Goal: Task Accomplishment & Management: Complete application form

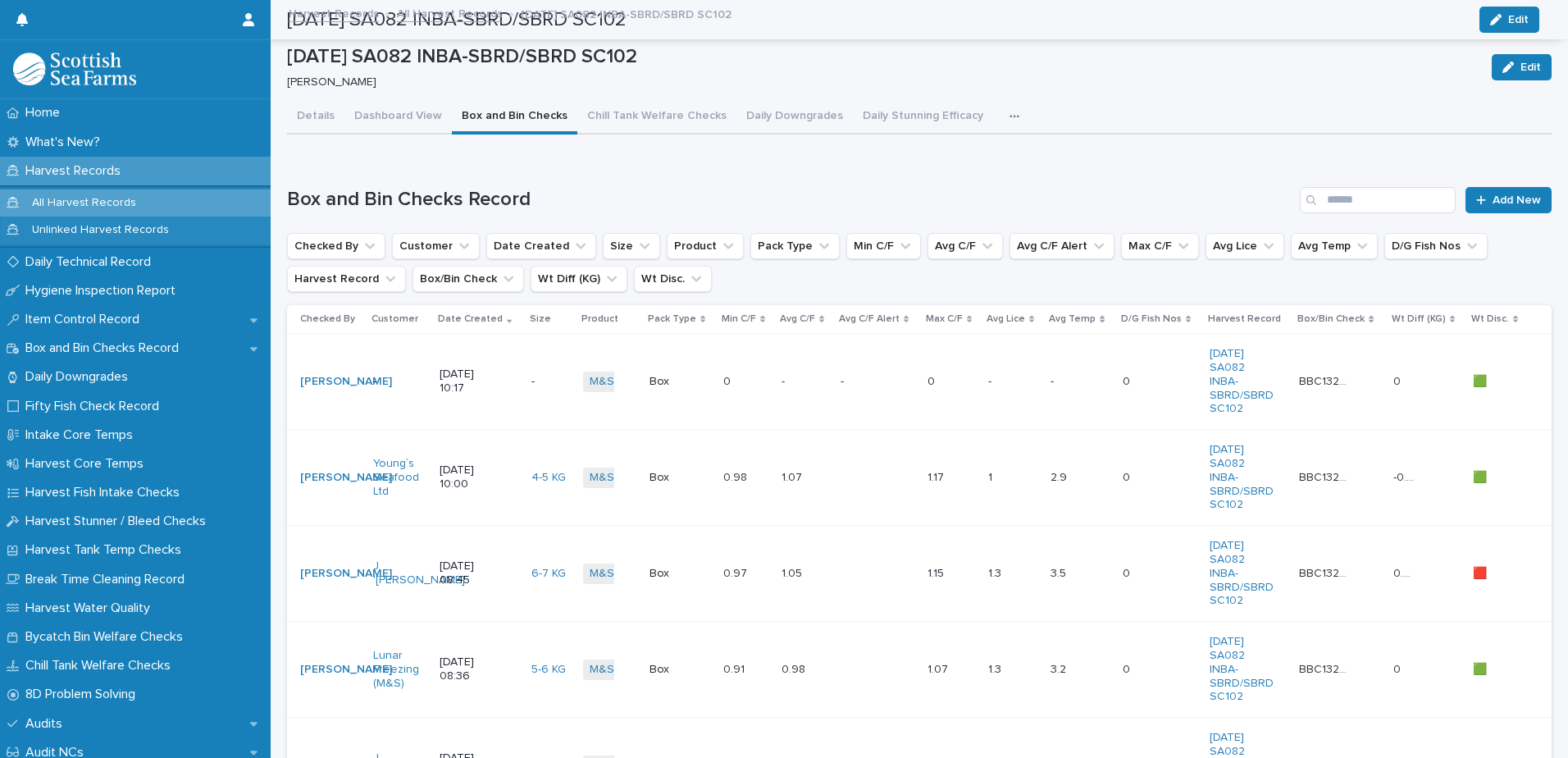
scroll to position [178, 0]
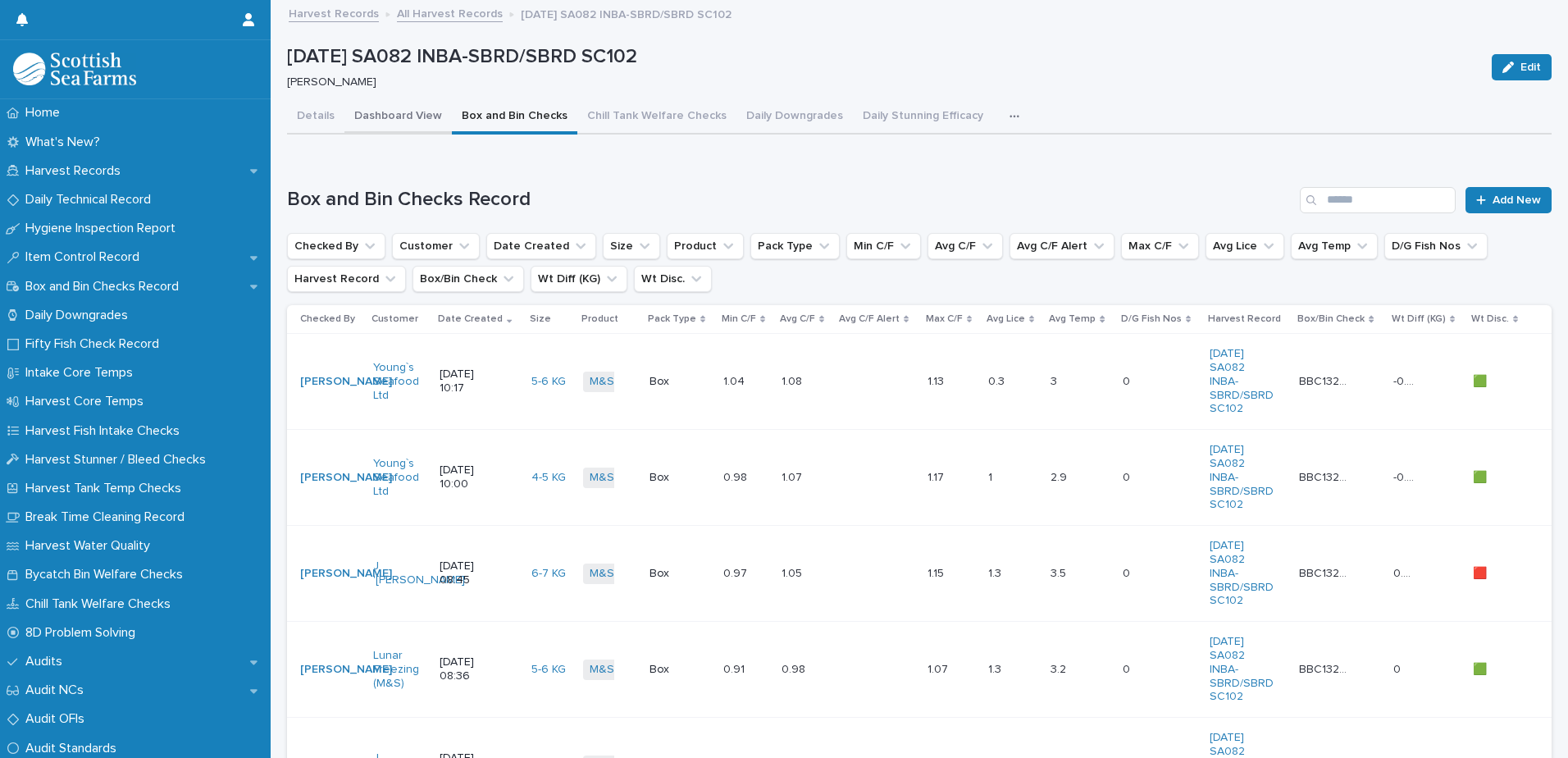
click at [394, 112] on button "Dashboard View" at bounding box center [397, 117] width 108 height 34
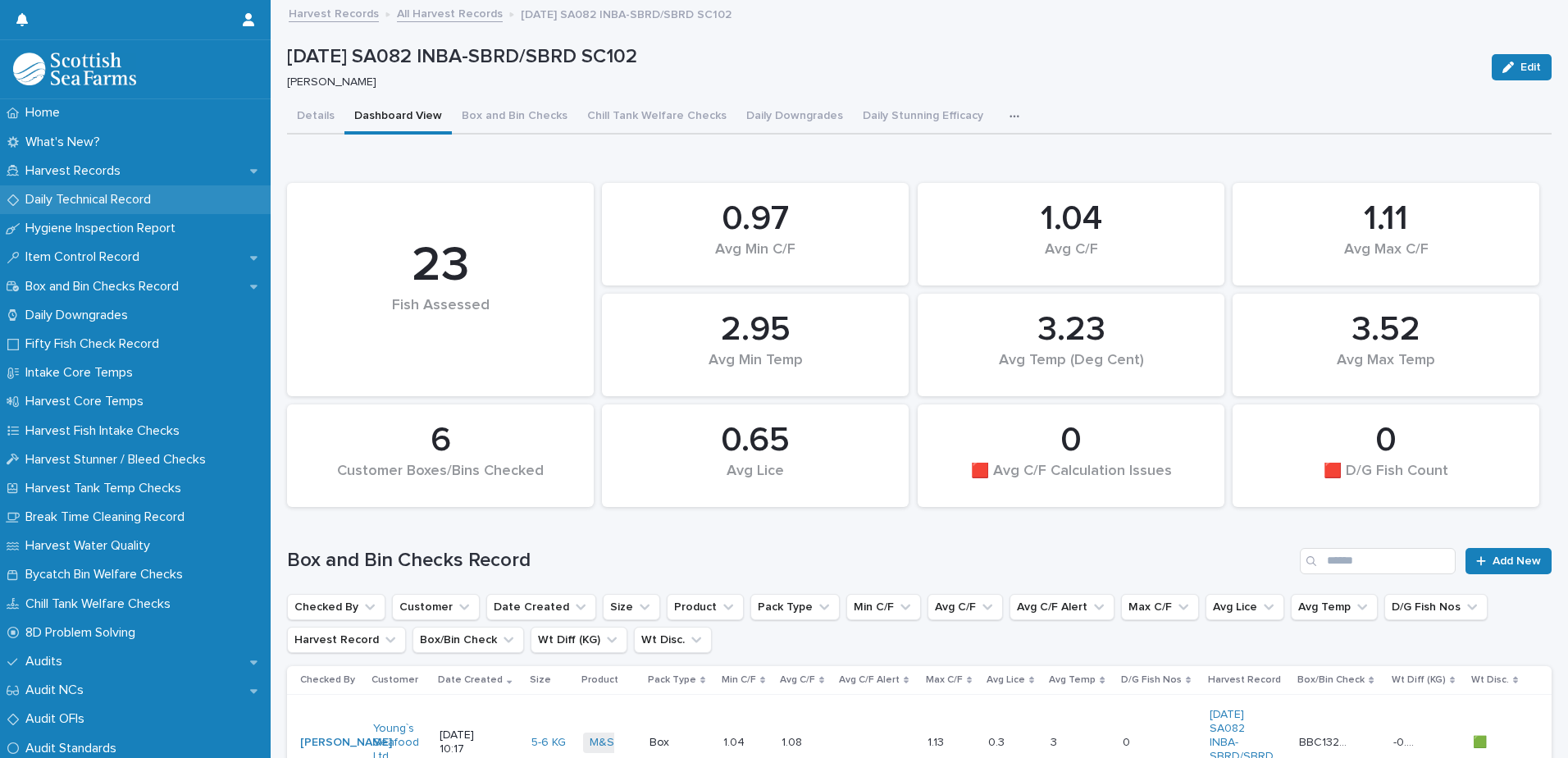
click at [95, 197] on p "Daily Technical Record" at bounding box center [92, 199] width 145 height 15
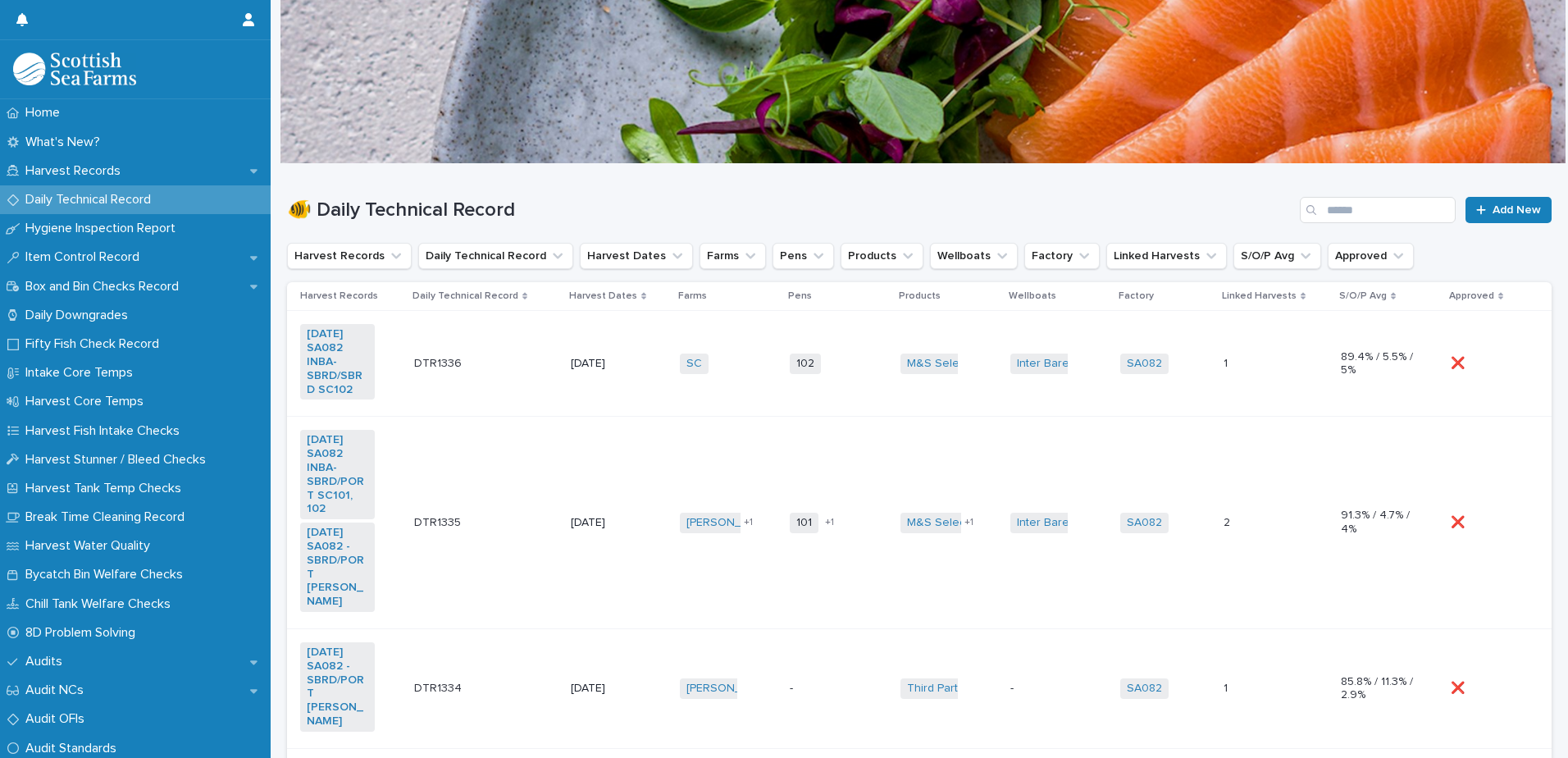
click at [488, 337] on td "DTR1336 DTR1336" at bounding box center [486, 363] width 156 height 106
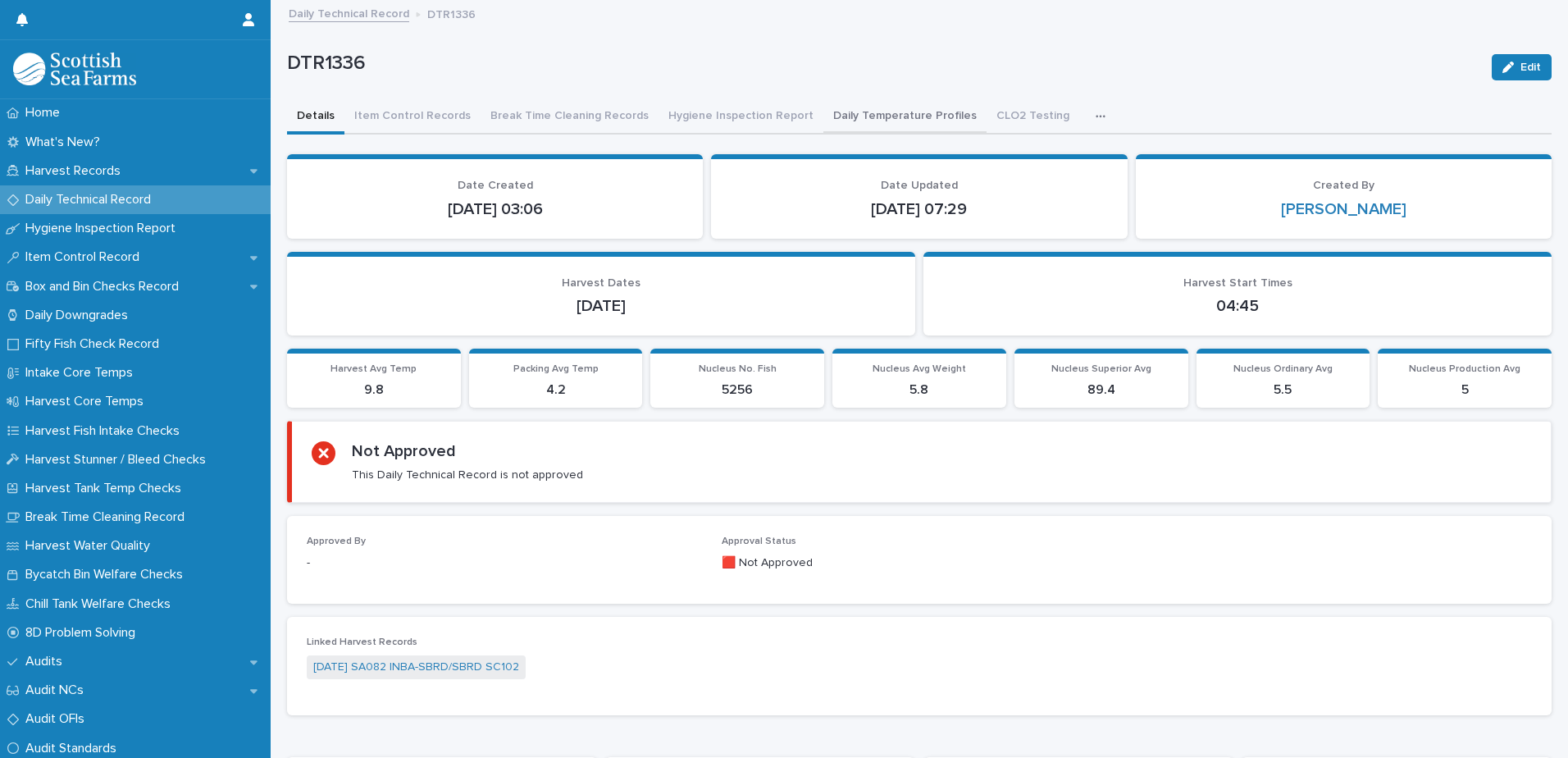
click at [869, 114] on button "Daily Temperature Profiles" at bounding box center [905, 117] width 163 height 34
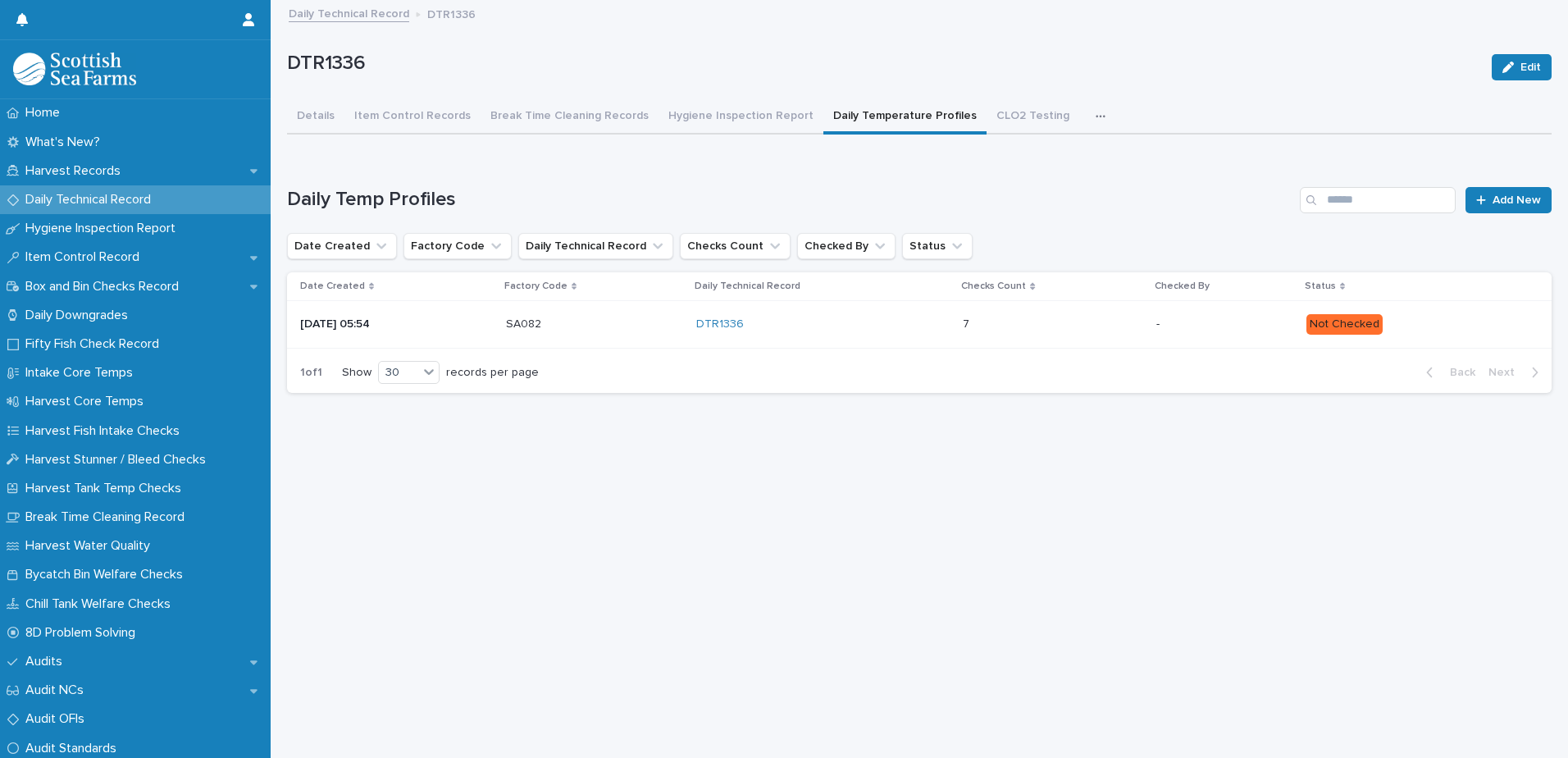
click at [1448, 326] on p "Not Checked" at bounding box center [1416, 325] width 219 height 21
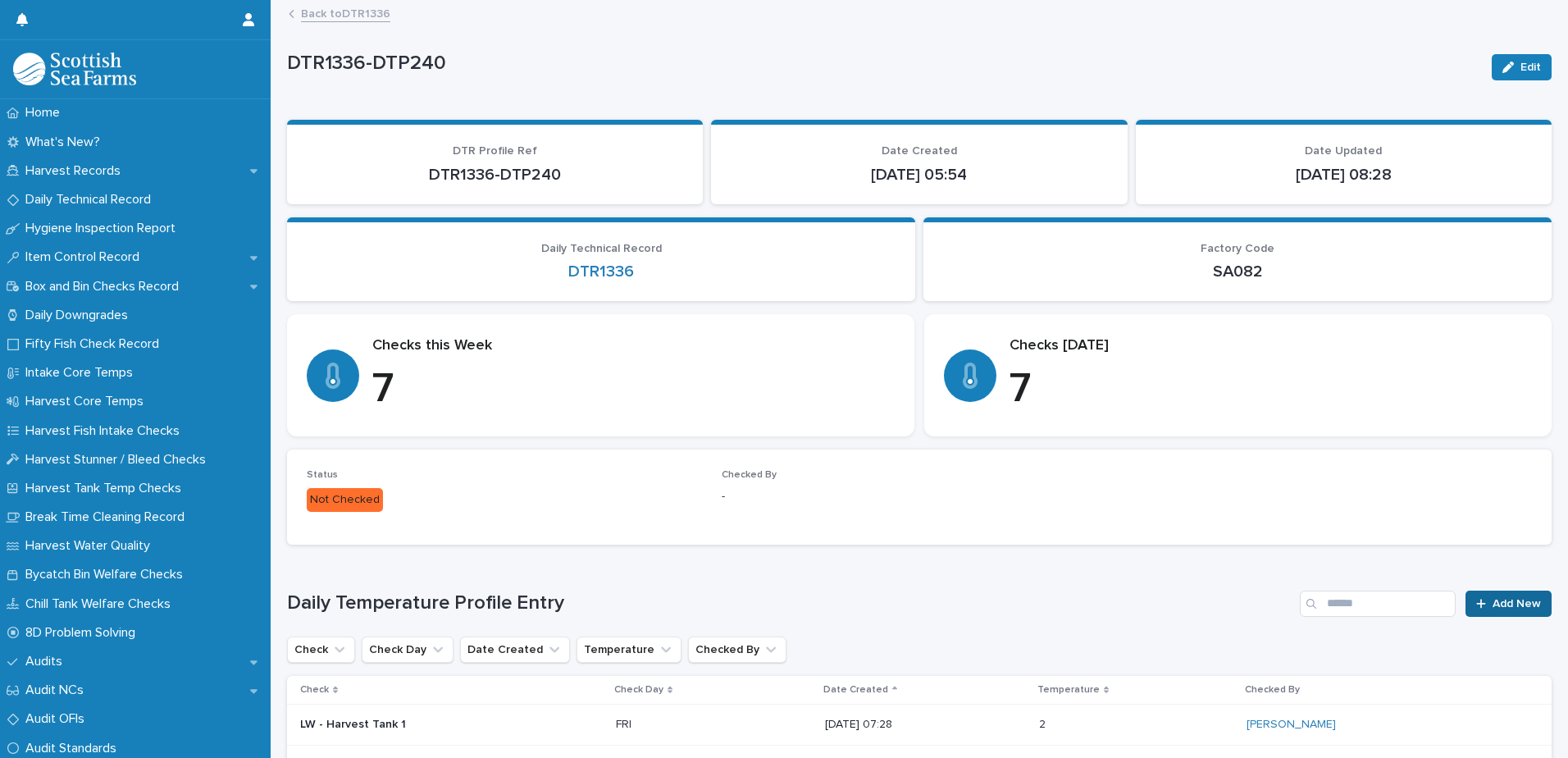
click at [1493, 600] on span "Add New" at bounding box center [1517, 604] width 49 height 11
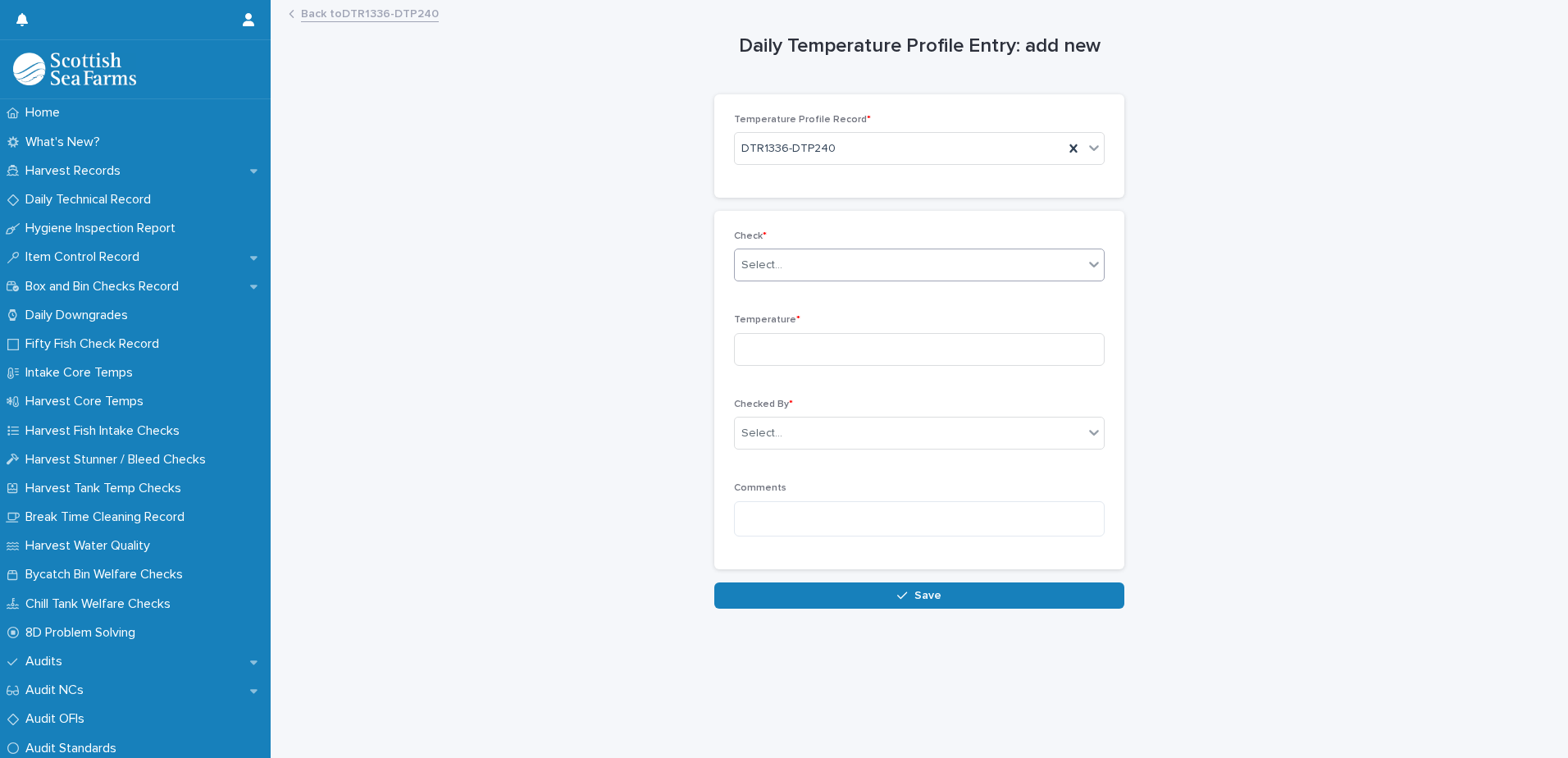
click at [884, 268] on div "Select..." at bounding box center [909, 265] width 349 height 27
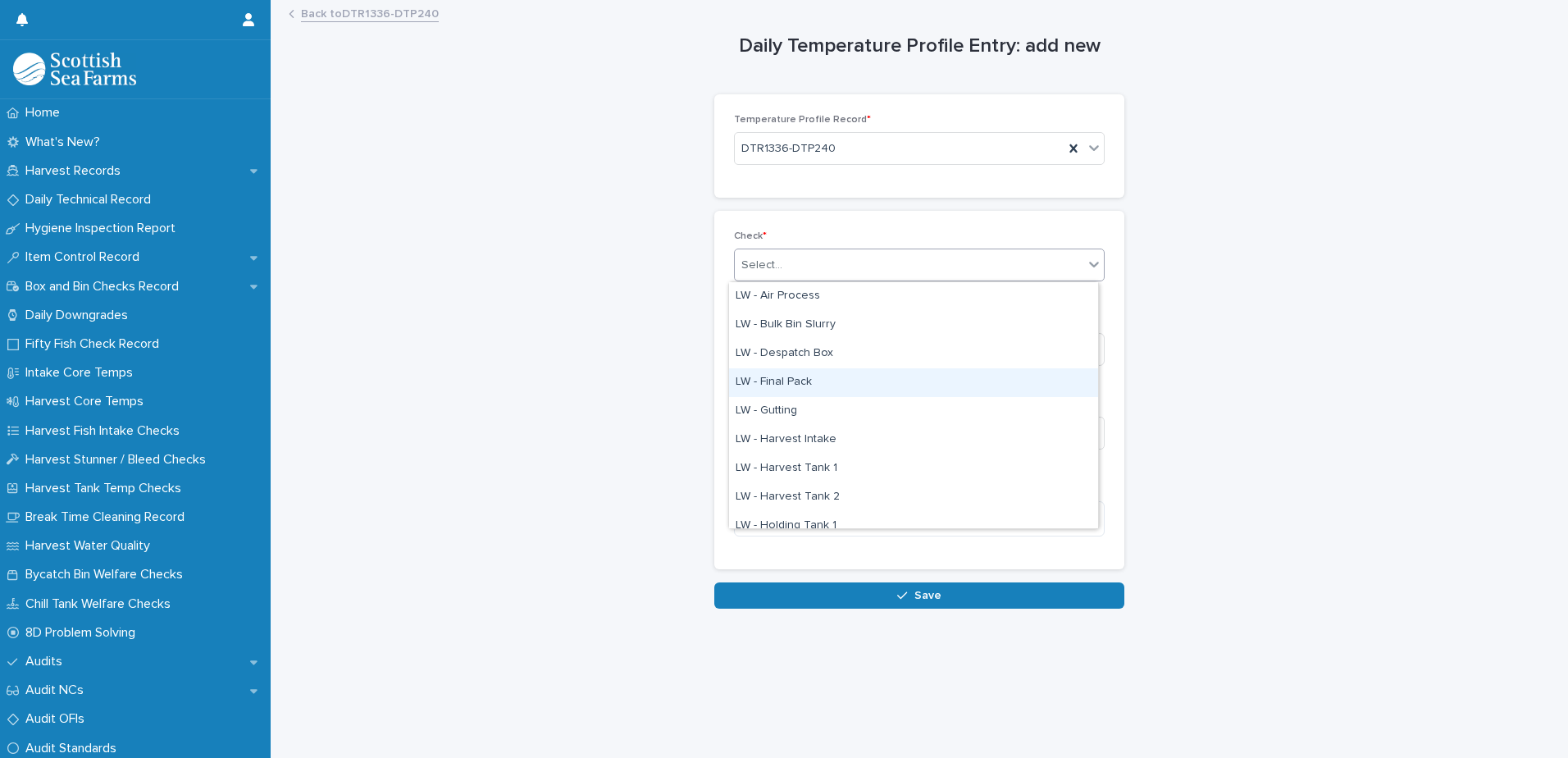
click at [835, 382] on div "LW - Final Pack" at bounding box center [913, 382] width 369 height 29
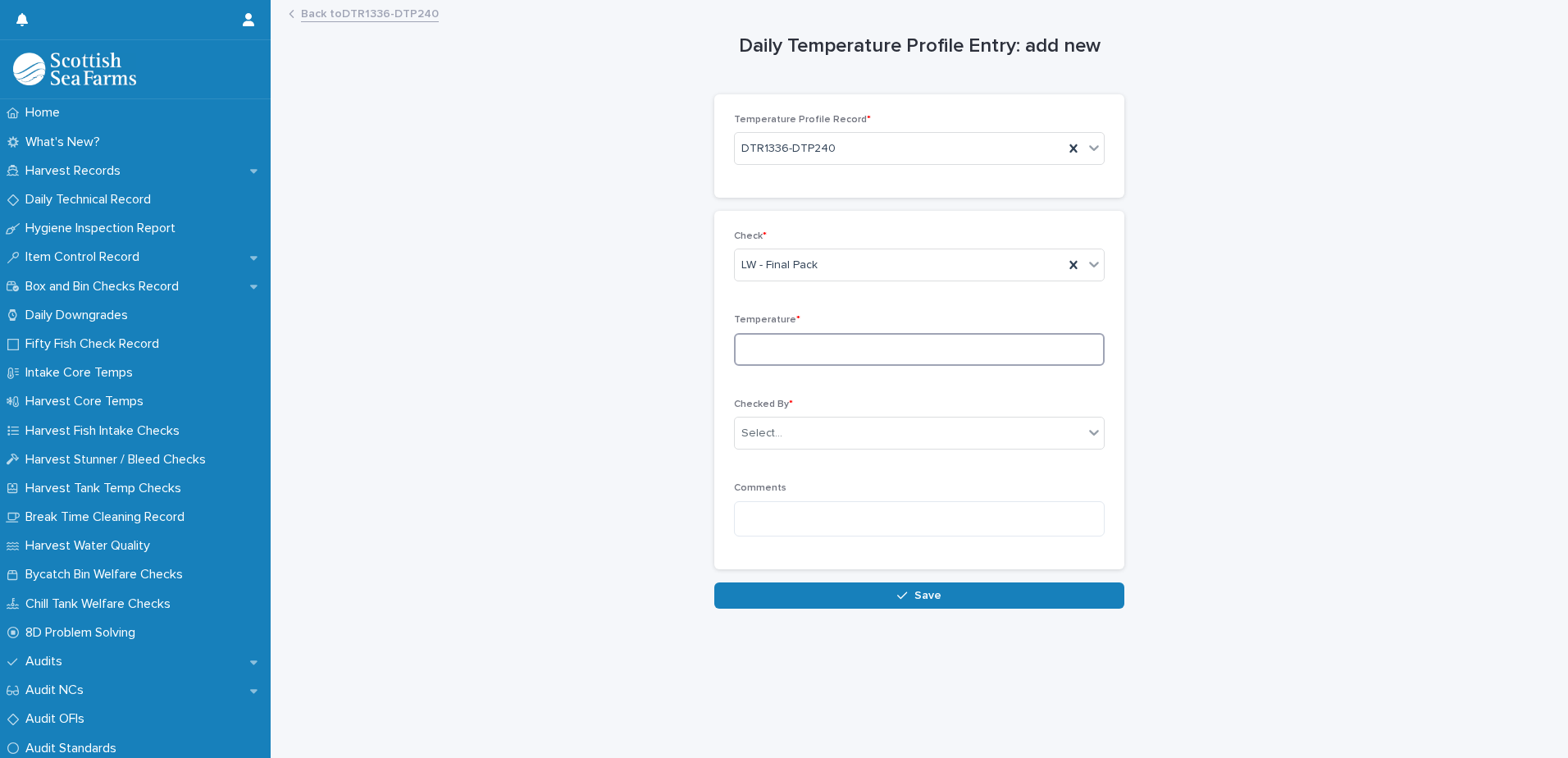
click at [879, 350] on input at bounding box center [919, 349] width 371 height 32
type input "***"
click at [772, 432] on div "Select..." at bounding box center [762, 434] width 41 height 17
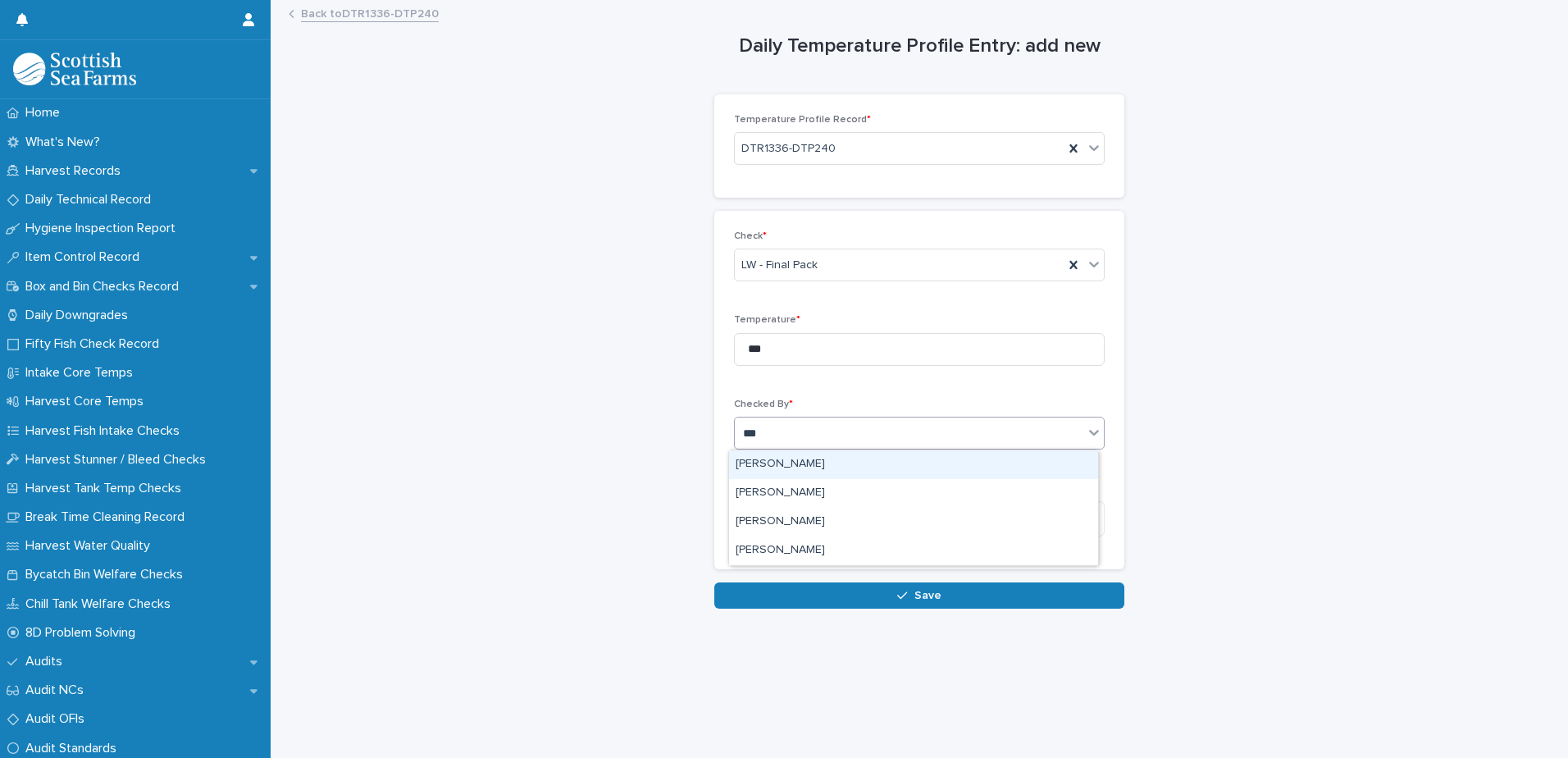
type input "****"
click at [779, 469] on div "[PERSON_NAME]" at bounding box center [913, 464] width 369 height 29
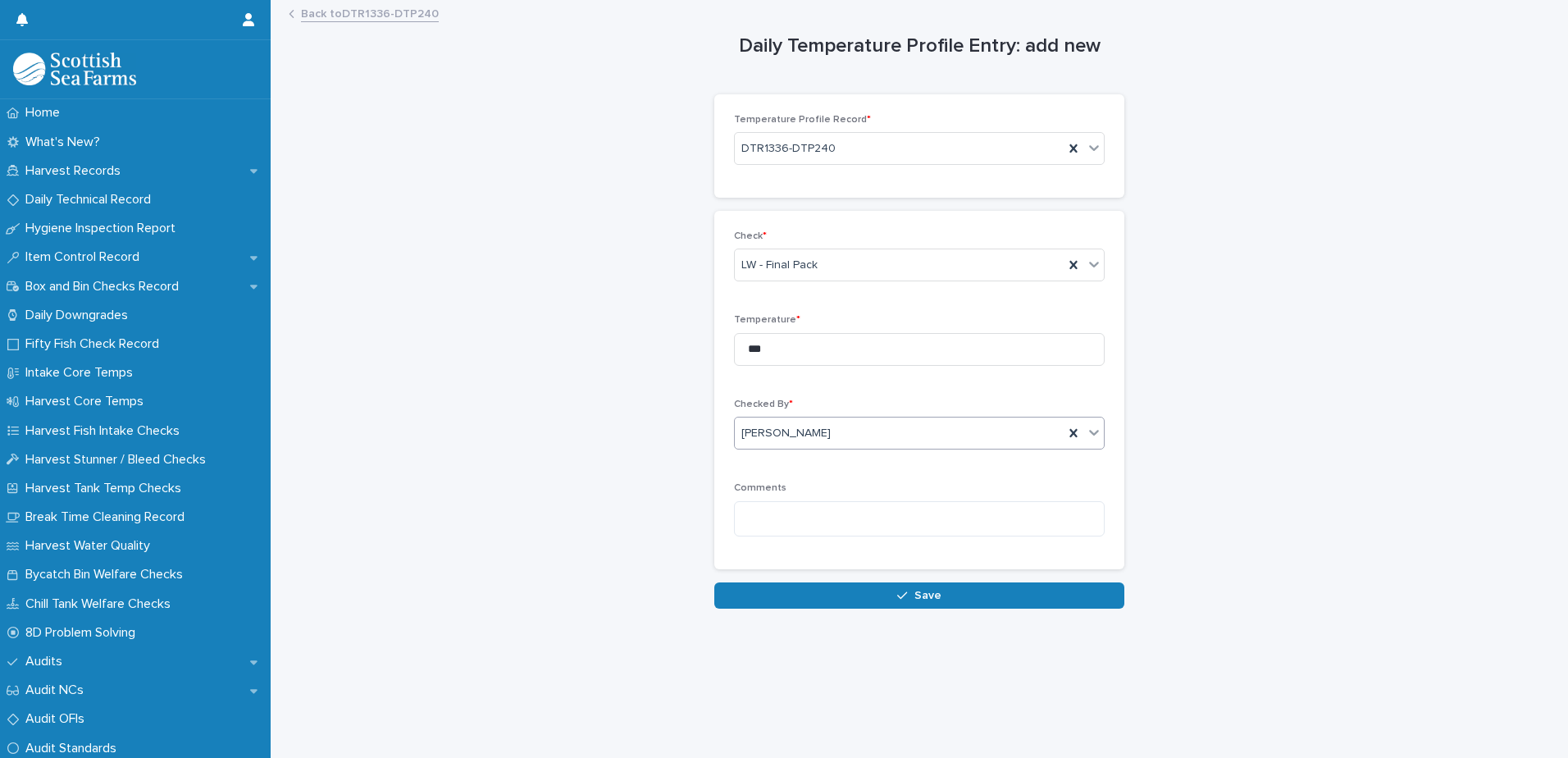
click at [949, 593] on button "Save" at bounding box center [919, 596] width 410 height 27
